Goal: Transaction & Acquisition: Purchase product/service

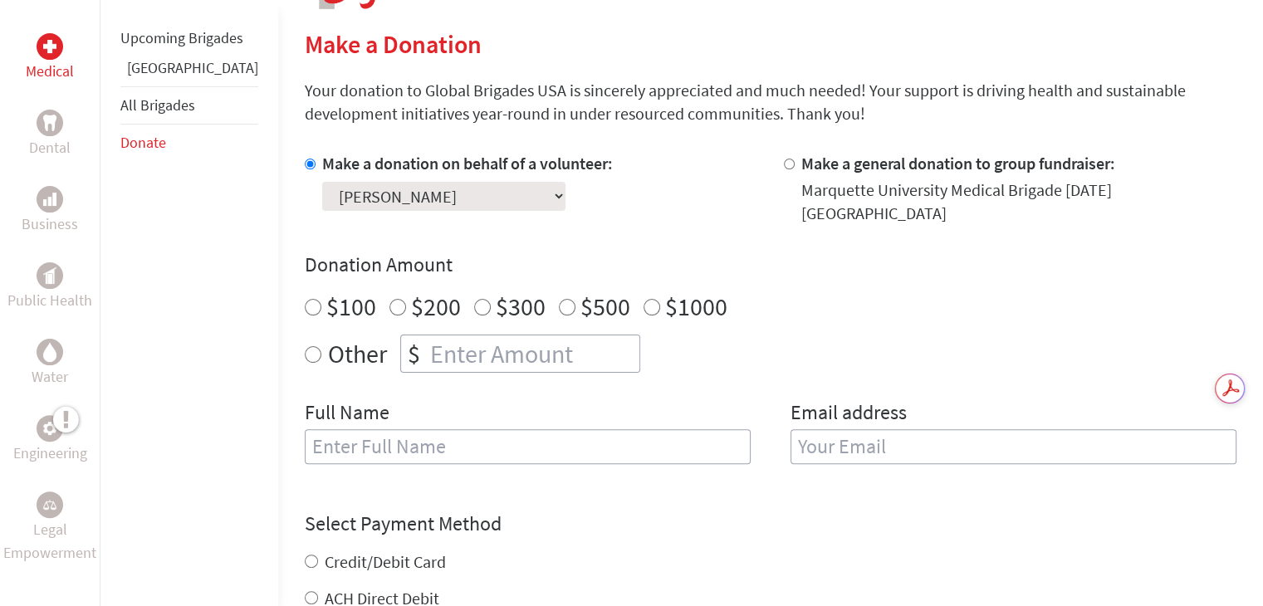
scroll to position [385, 0]
drag, startPoint x: 452, startPoint y: 218, endPoint x: 536, endPoint y: 220, distance: 84.7
click at [536, 220] on div "Make a donation on behalf of a volunteer: Select a volunteer... Addie Revie Ale…" at bounding box center [770, 317] width 931 height 332
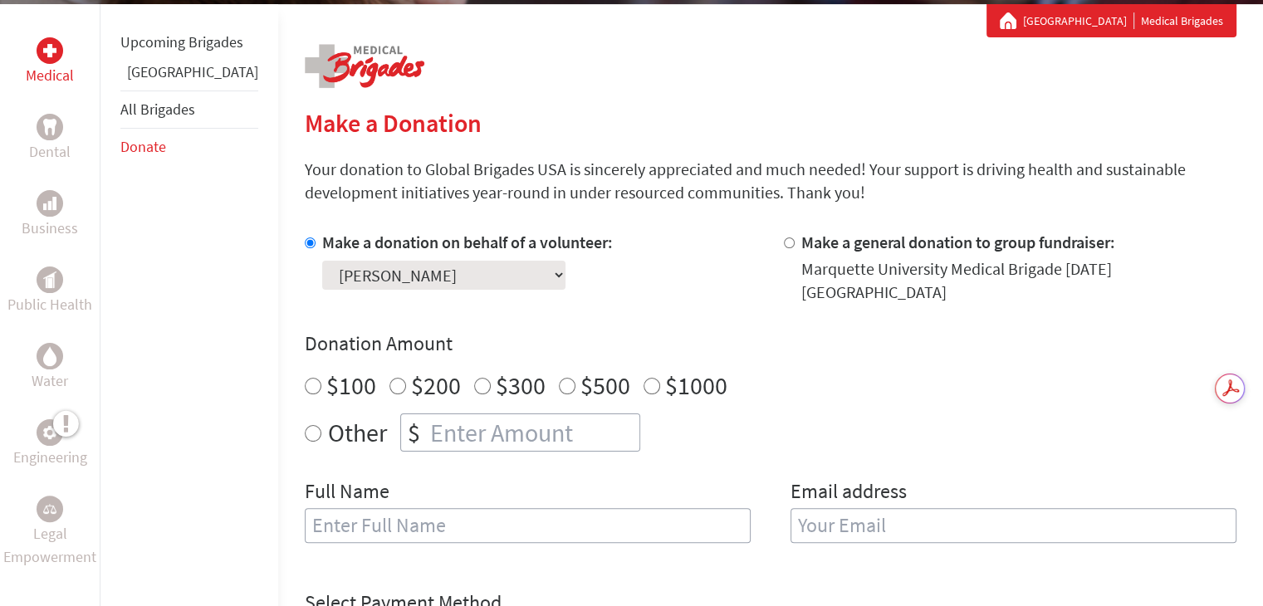
scroll to position [302, 0]
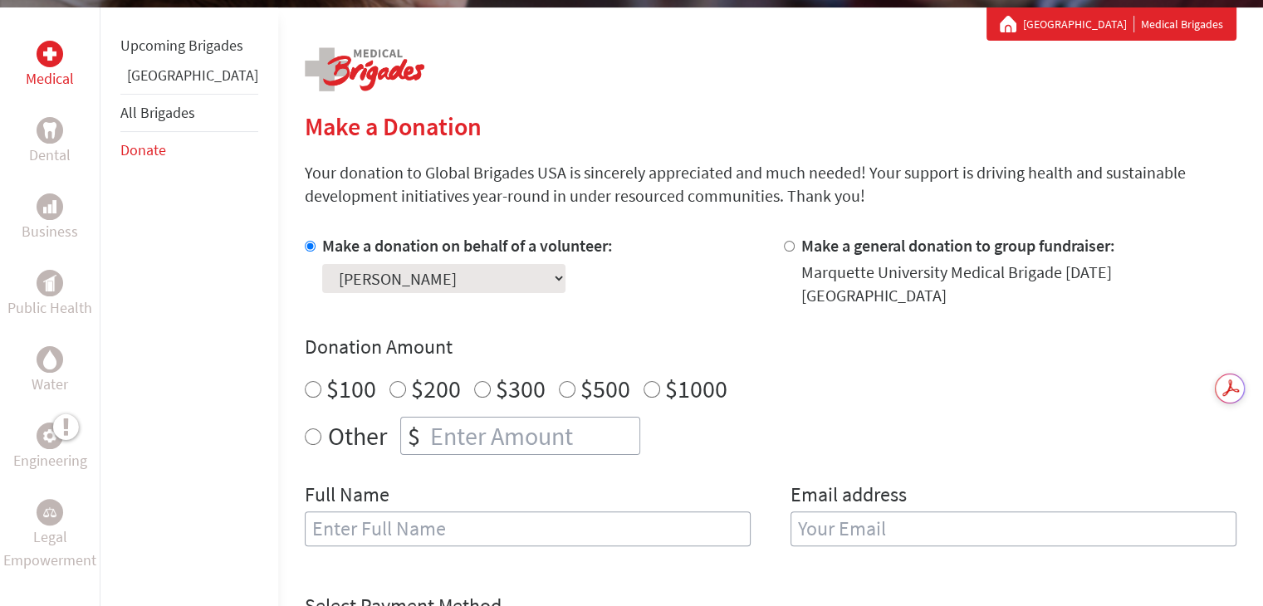
click at [389, 282] on select "Select a volunteer... Addie Revie Alexandra Sorenson Alyssa Ruiz Anna O’Shaughn…" at bounding box center [443, 278] width 243 height 29
click at [544, 299] on div "Make a donation on behalf of a volunteer: Select a volunteer... Addie Revie Ale…" at bounding box center [770, 400] width 931 height 332
radio input "true"
click at [464, 428] on input "number" at bounding box center [533, 436] width 213 height 37
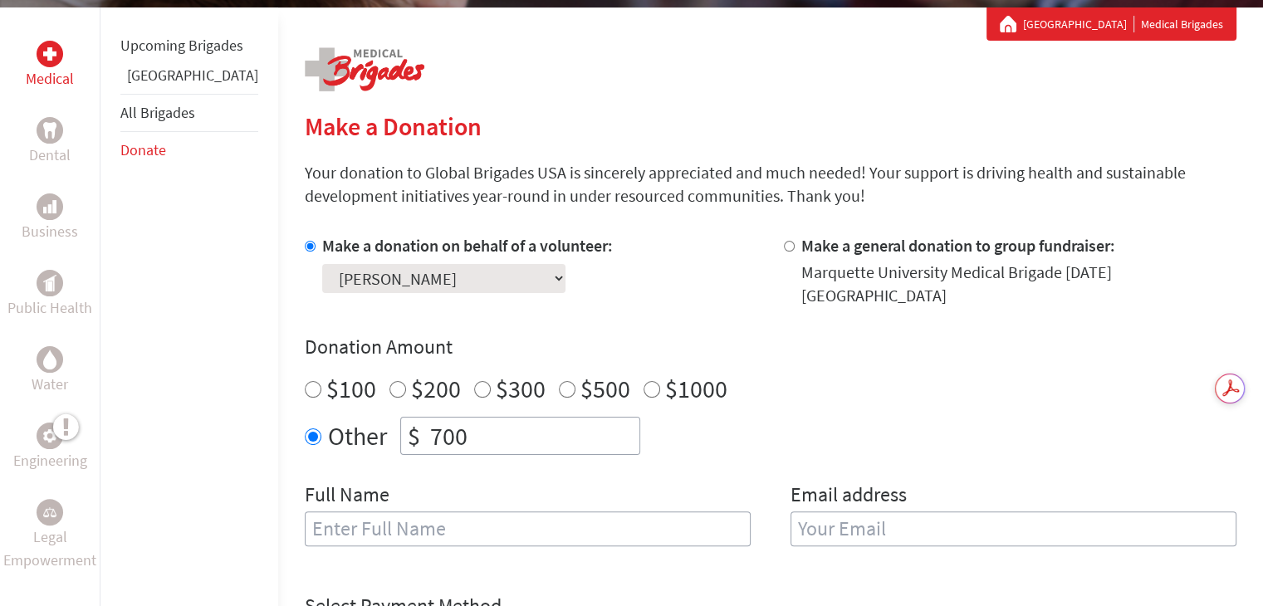
type input "700"
click at [587, 418] on input "700" at bounding box center [533, 436] width 213 height 37
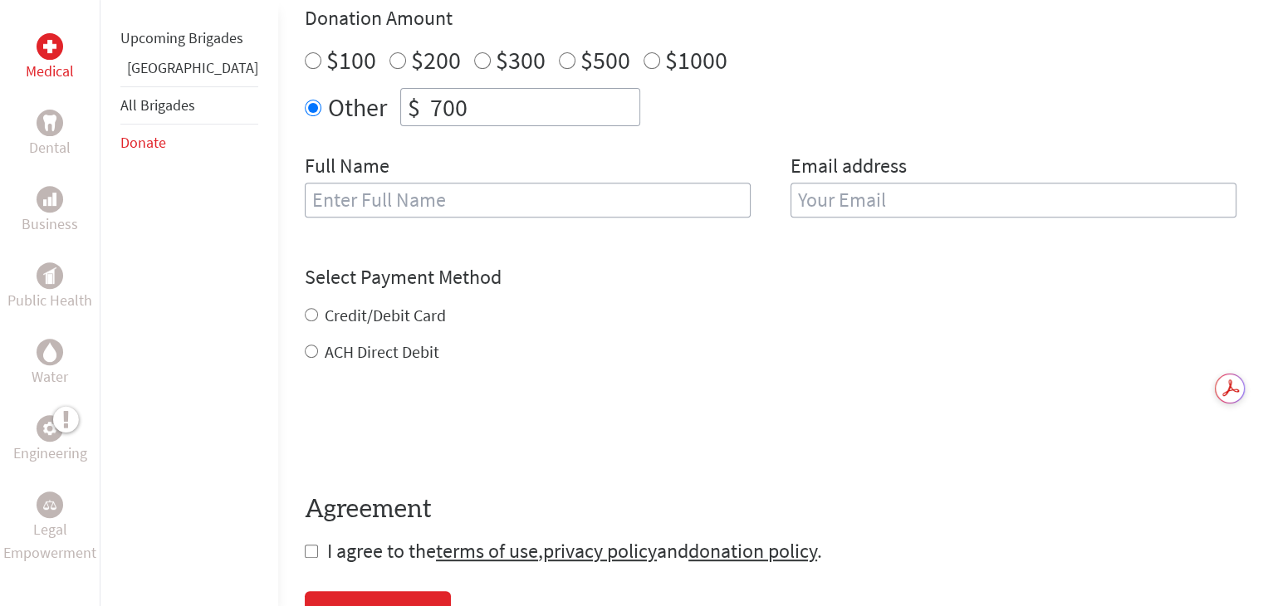
scroll to position [633, 0]
click at [305, 343] on input "ACH Direct Debit" at bounding box center [311, 349] width 13 height 13
radio input "true"
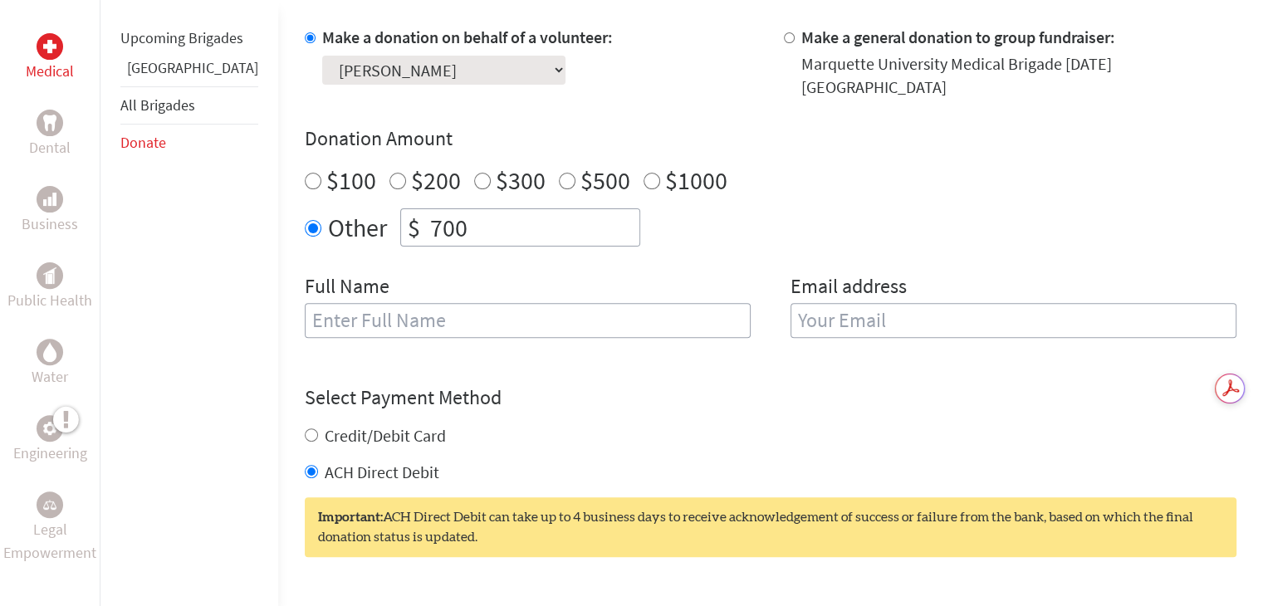
scroll to position [508, 0]
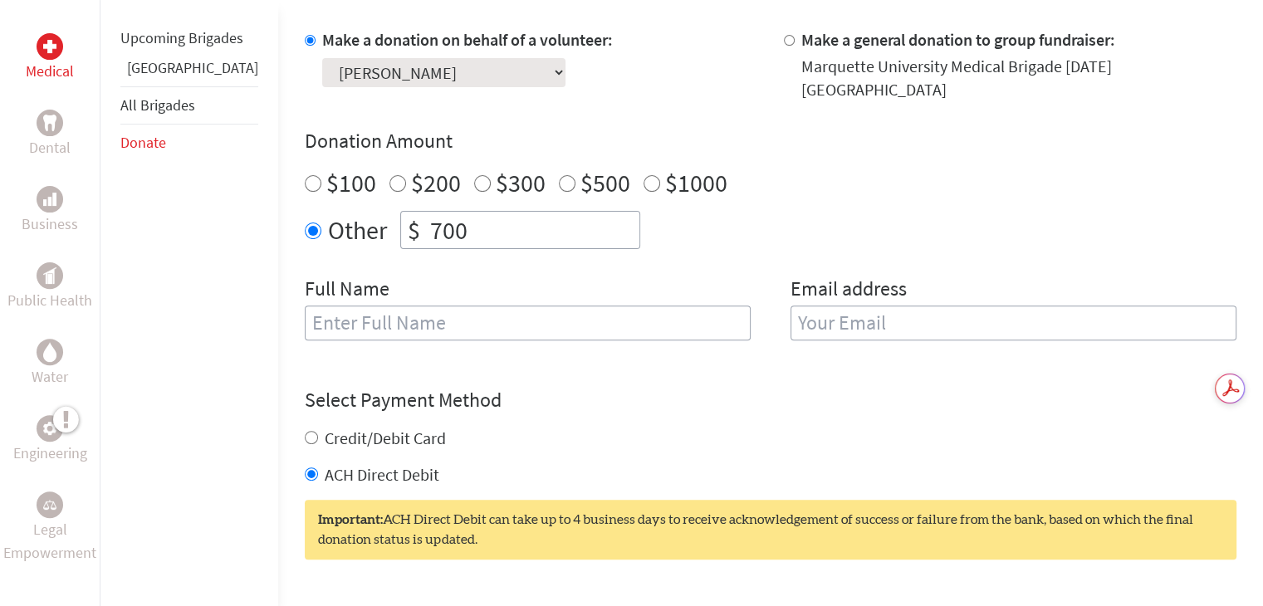
click at [435, 306] on input "text" at bounding box center [528, 322] width 446 height 35
type input "[PERSON_NAME]"
type input "[EMAIL_ADDRESS][DOMAIN_NAME]"
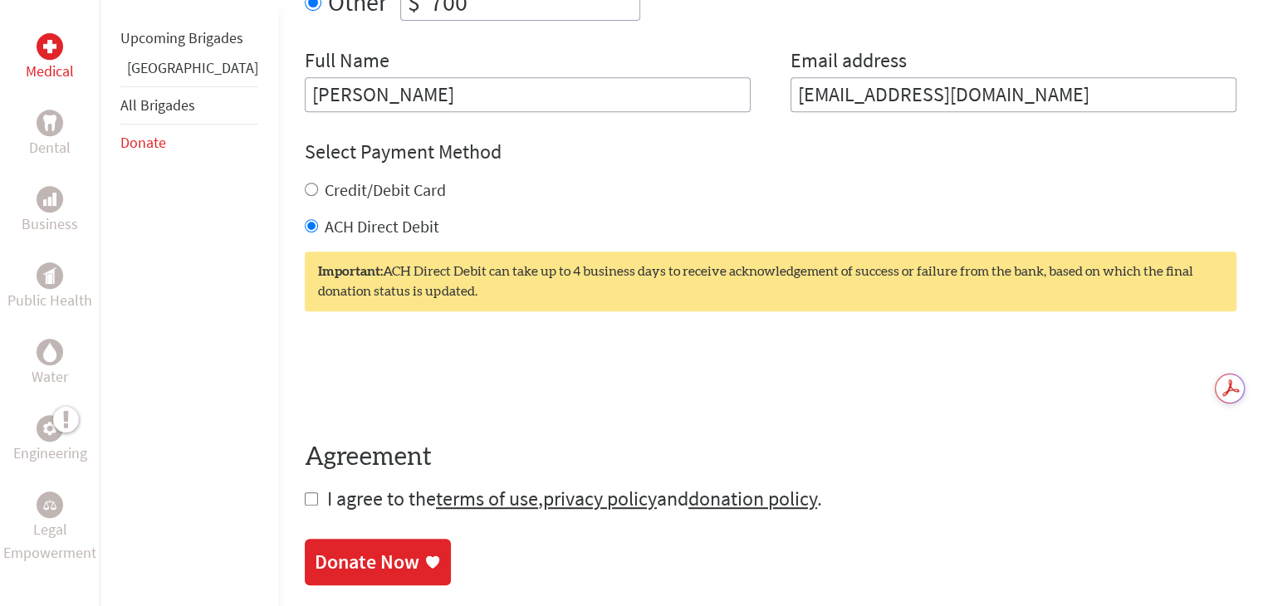
scroll to position [739, 0]
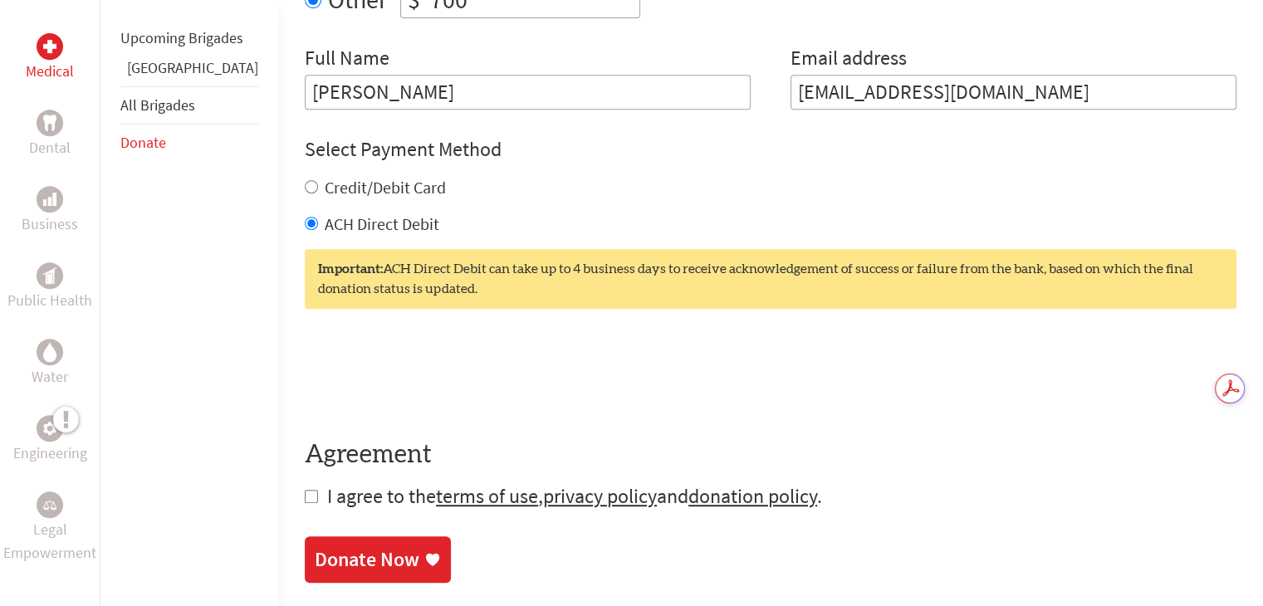
click at [305, 490] on input "checkbox" at bounding box center [311, 496] width 13 height 13
checkbox input "true"
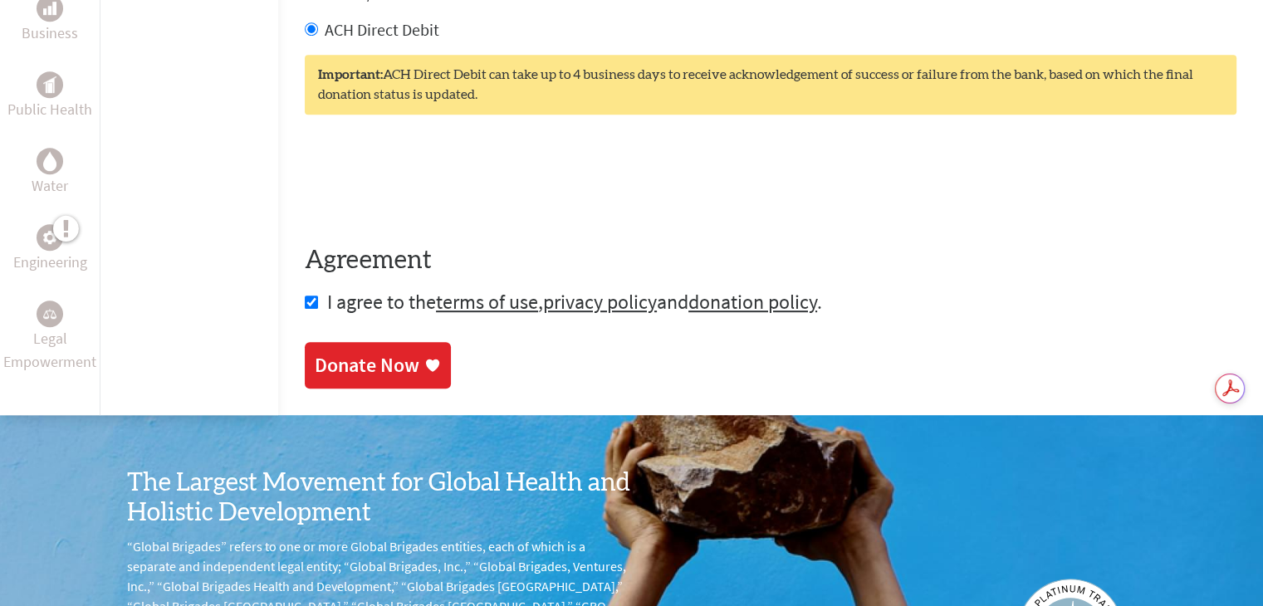
scroll to position [942, 0]
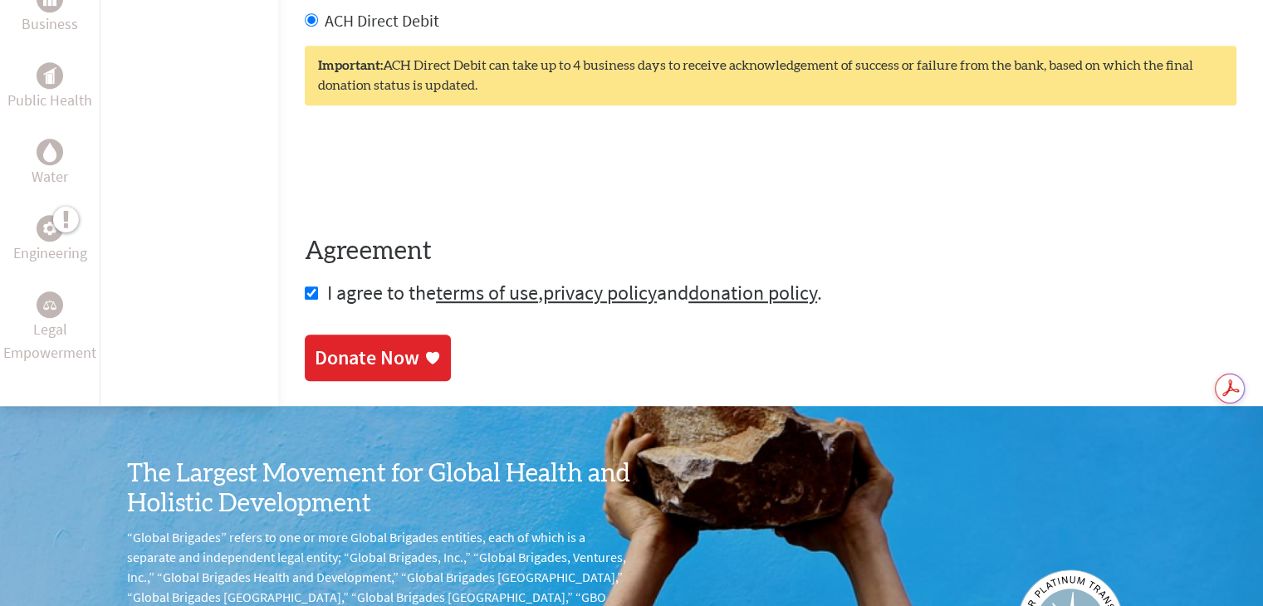
click at [332, 346] on div "Donate Now" at bounding box center [367, 358] width 105 height 27
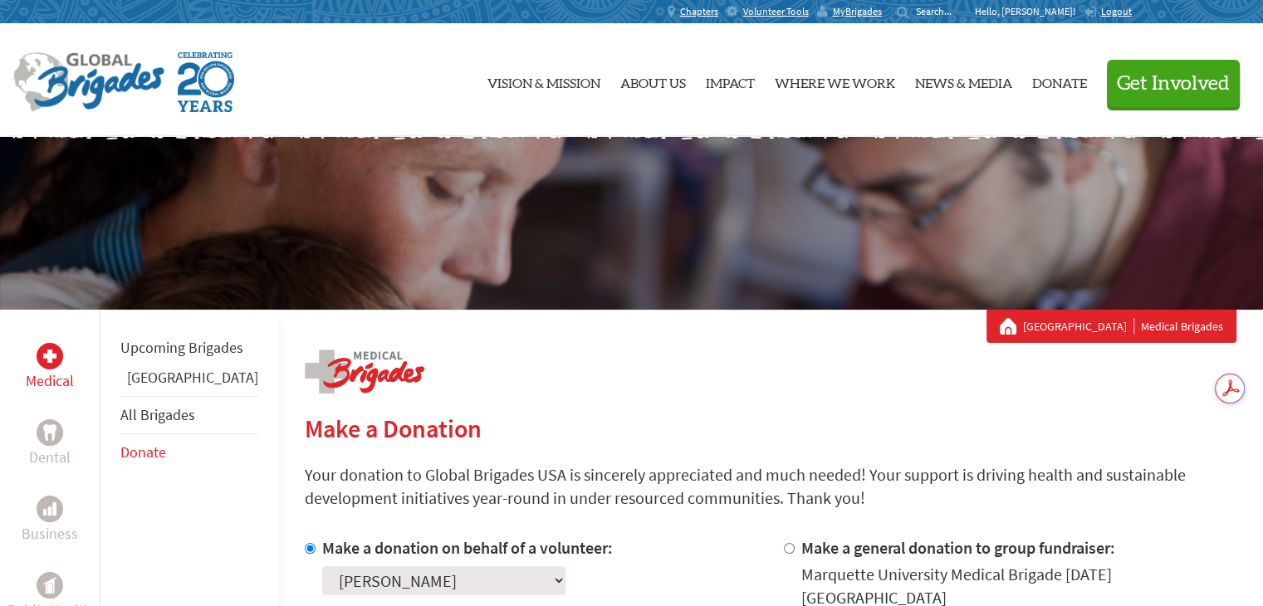
scroll to position [325, 0]
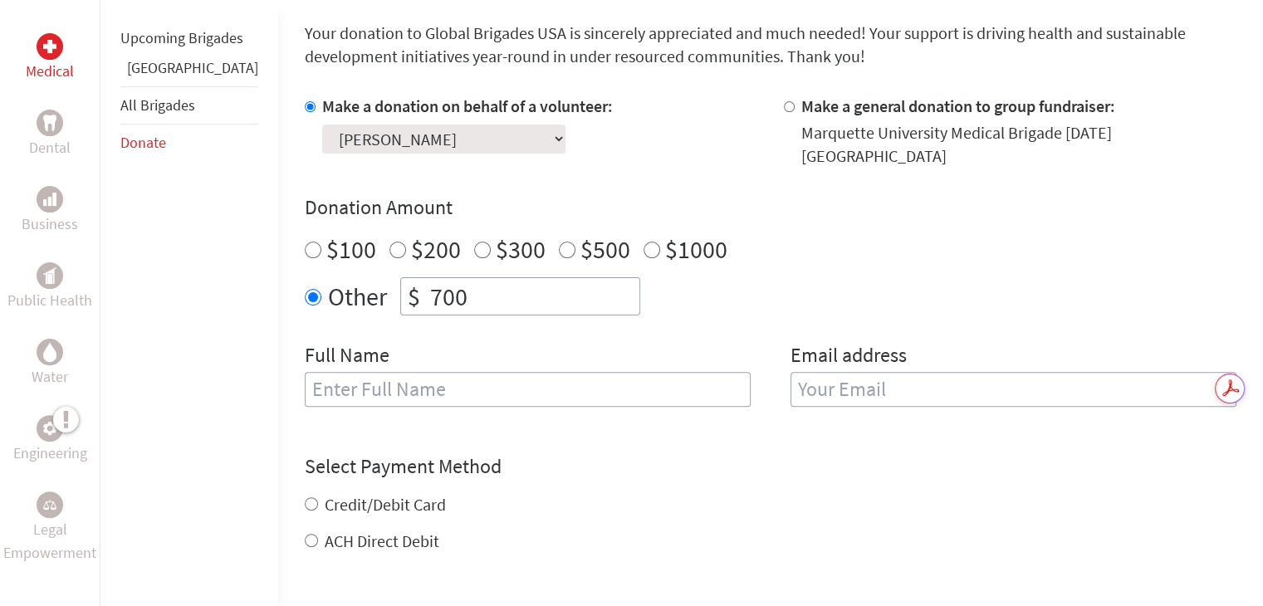
type input "700"
click at [376, 383] on input "text" at bounding box center [528, 389] width 446 height 35
type input "[PERSON_NAME]"
type input "[EMAIL_ADDRESS][DOMAIN_NAME]"
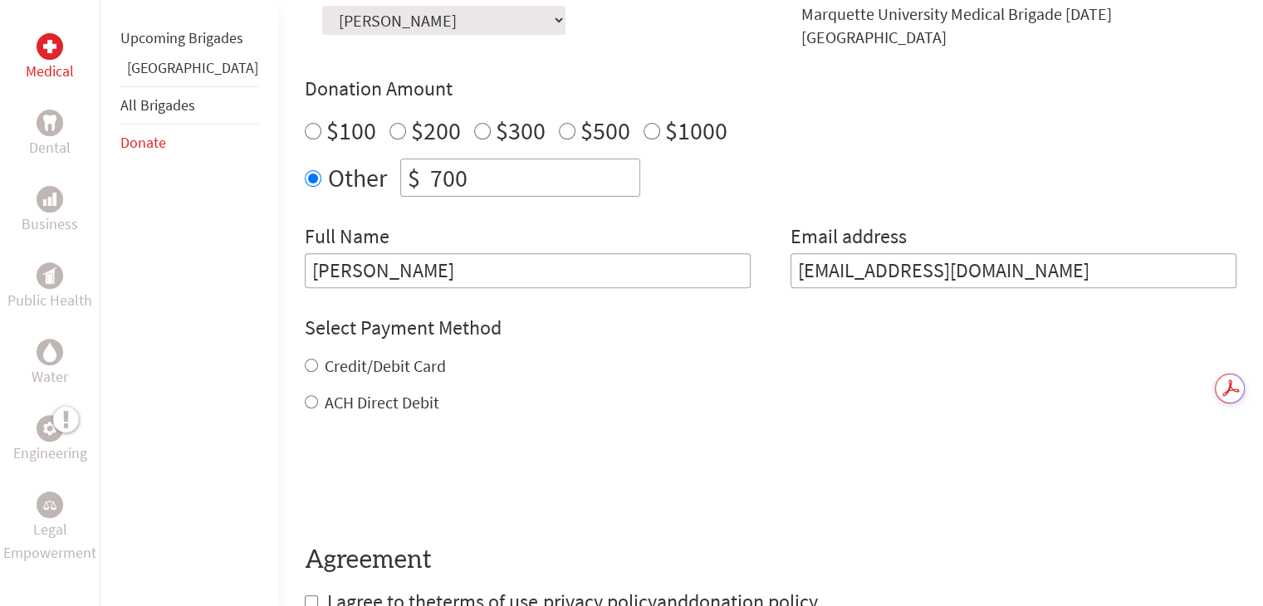
scroll to position [568, 0]
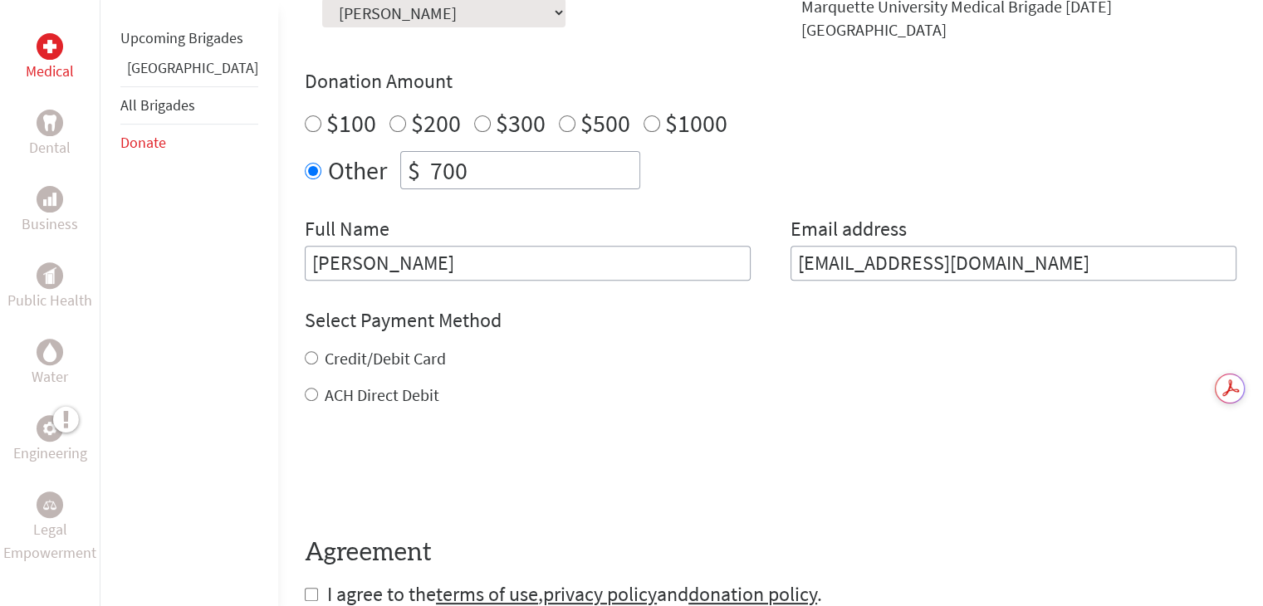
click at [325, 348] on label "Credit/Debit Card" at bounding box center [385, 358] width 121 height 21
click at [318, 351] on input "Credit/Debit Card" at bounding box center [311, 357] width 13 height 13
radio input "true"
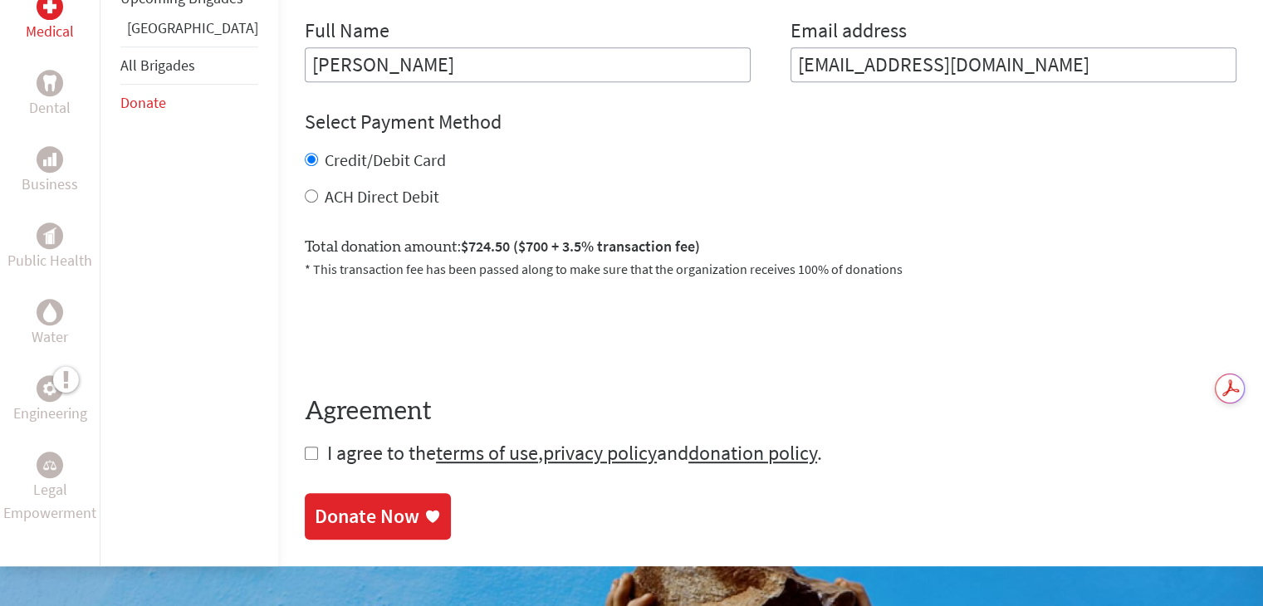
scroll to position [767, 0]
click at [305, 446] on input "checkbox" at bounding box center [311, 452] width 13 height 13
checkbox input "true"
click at [322, 504] on div "Donate Now" at bounding box center [367, 517] width 105 height 27
